Goal: Information Seeking & Learning: Learn about a topic

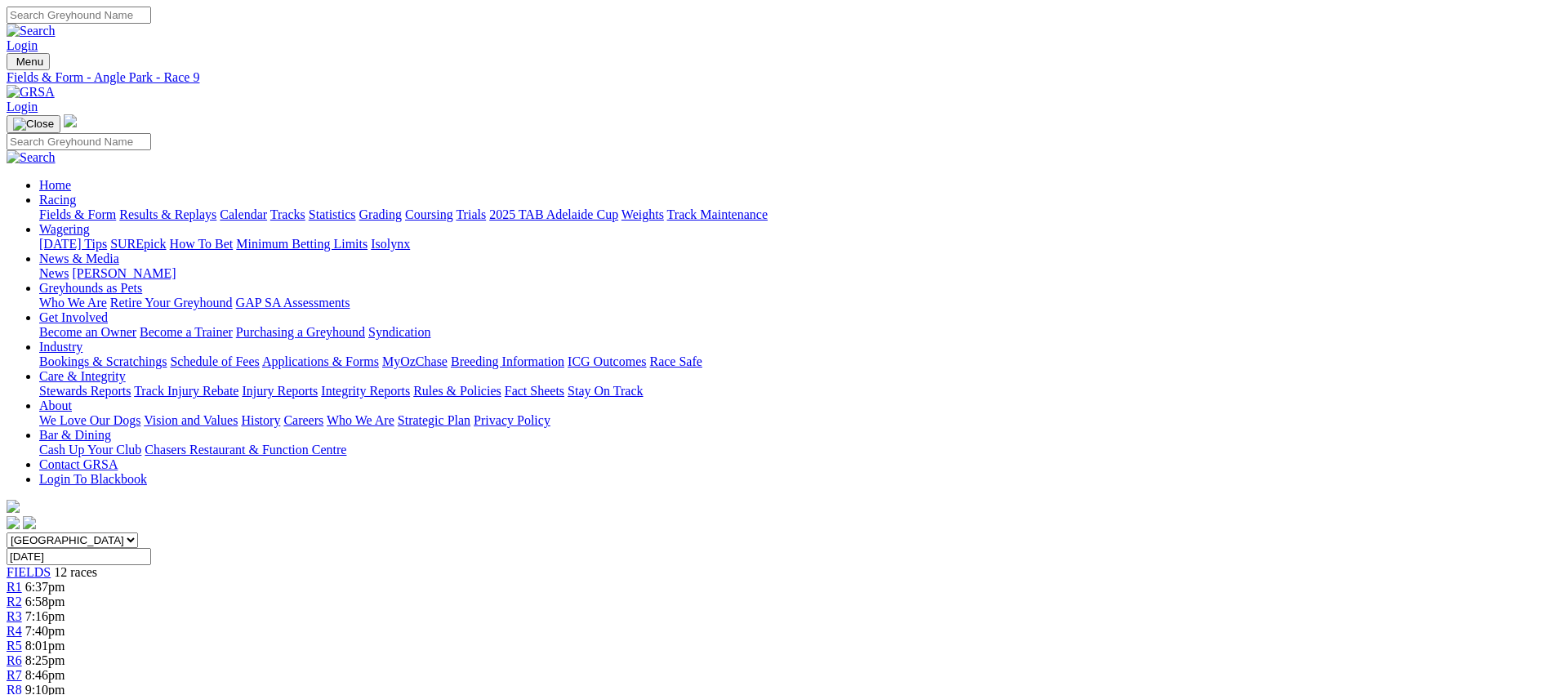
click at [116, 207] on link "Fields & Form" at bounding box center [77, 214] width 76 height 14
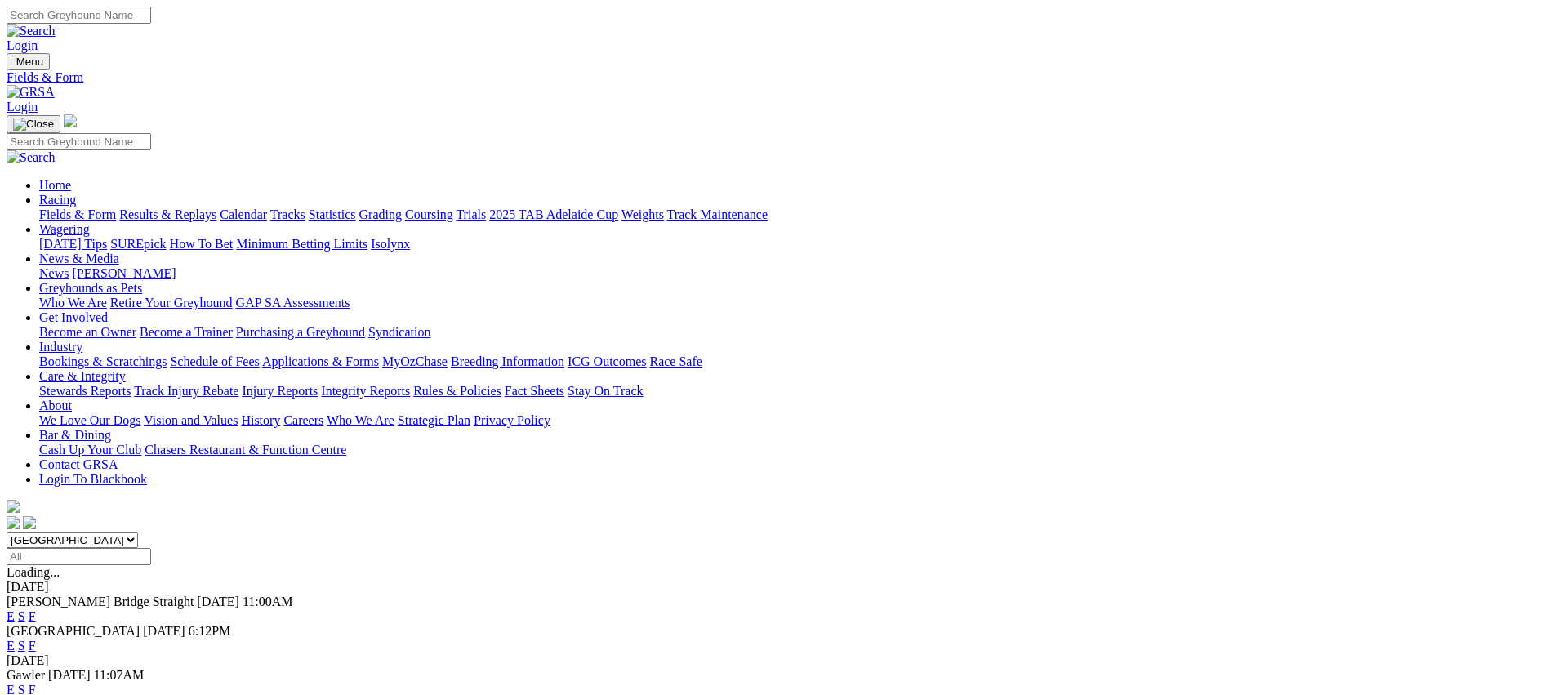
click at [14, 639] on link "E" at bounding box center [11, 645] width 9 height 14
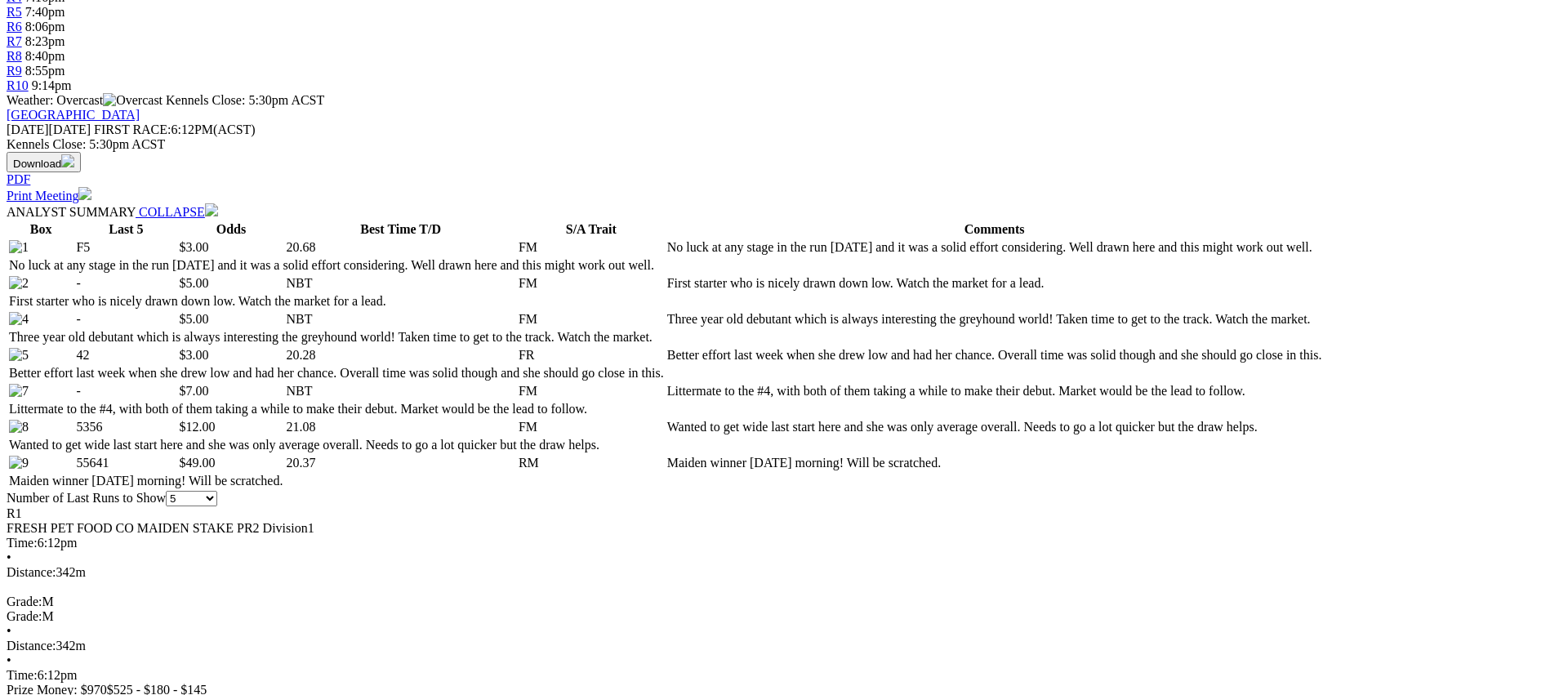
scroll to position [651, 0]
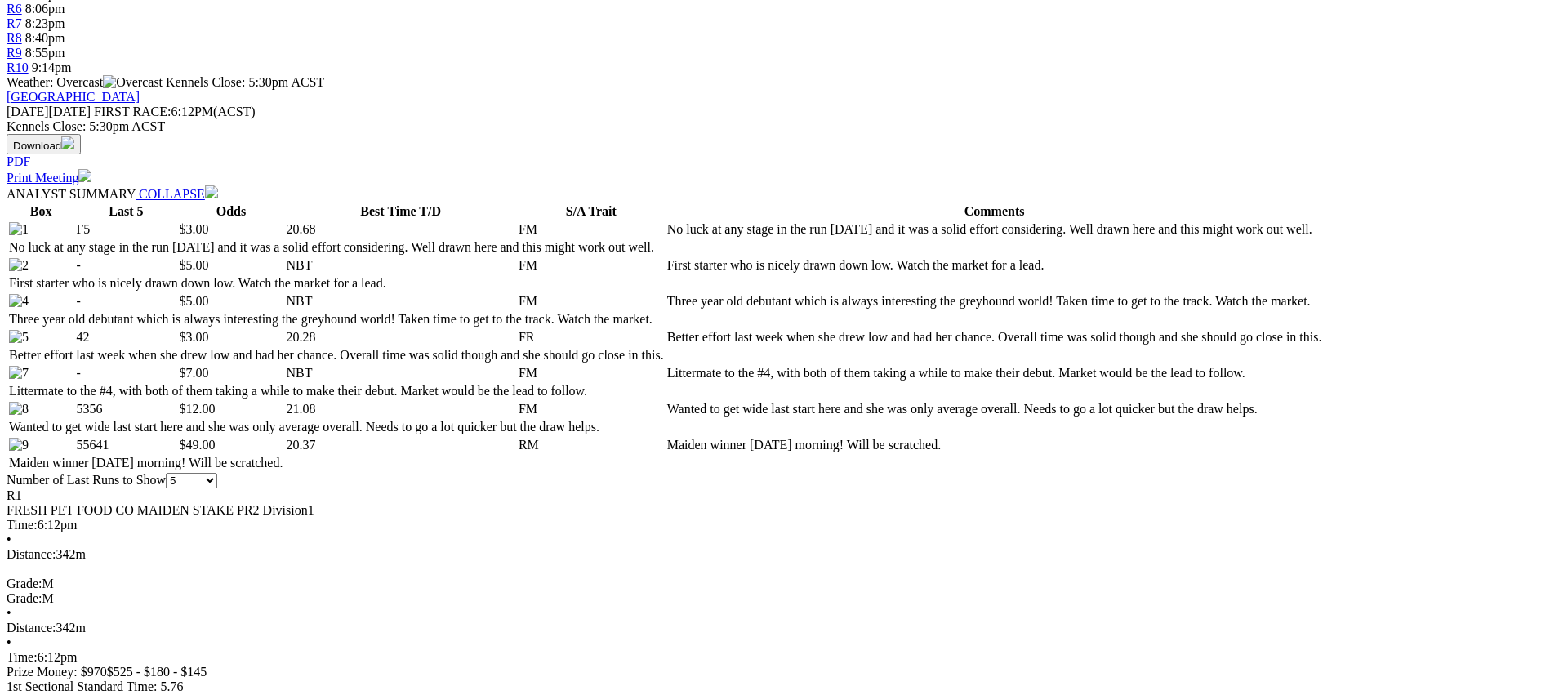
drag, startPoint x: 1303, startPoint y: 426, endPoint x: 1409, endPoint y: 392, distance: 111.3
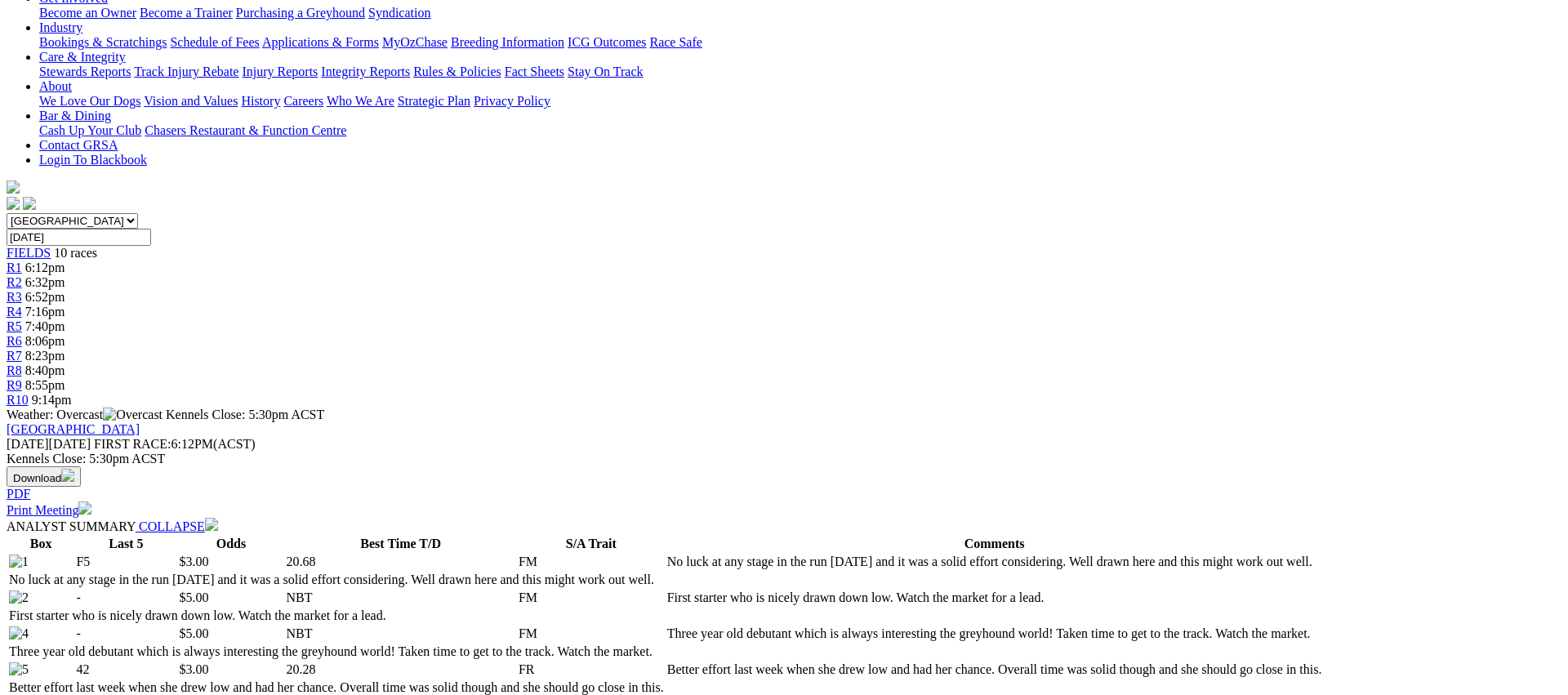
scroll to position [0, 0]
